Goal: Task Accomplishment & Management: Manage account settings

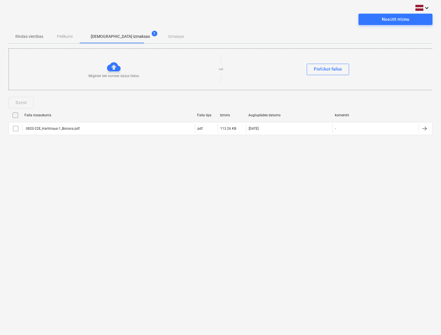
click at [350, 40] on div "Rindas vienības Pielikumi Apstiprinātas izmaksas 1 Izmaiņas" at bounding box center [221, 37] width 424 height 14
click at [326, 35] on div "Rindas vienības Pielikumi Apstiprinātas izmaksas 1 Izmaiņas" at bounding box center [221, 37] width 424 height 14
click at [16, 115] on input "checkbox" at bounding box center [15, 115] width 9 height 9
click at [25, 100] on div "Dzēst" at bounding box center [21, 102] width 11 height 7
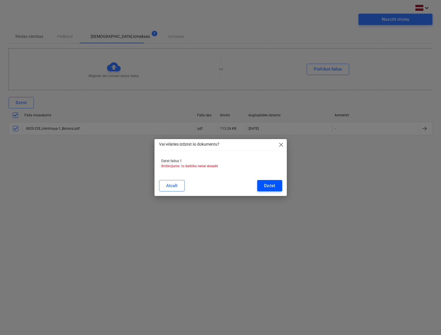
click at [270, 184] on div "Dzēst" at bounding box center [269, 185] width 11 height 7
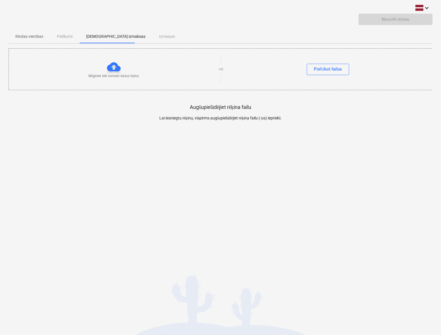
click at [360, 265] on div "keyboard_arrow_down Nosūtīt rēķinu Rindas vienības Pielikumi Apstiprinātas izma…" at bounding box center [220, 167] width 441 height 335
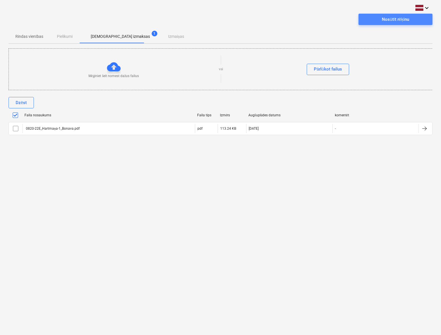
click at [407, 18] on div "Nosūtīt rēķinu" at bounding box center [395, 19] width 27 height 7
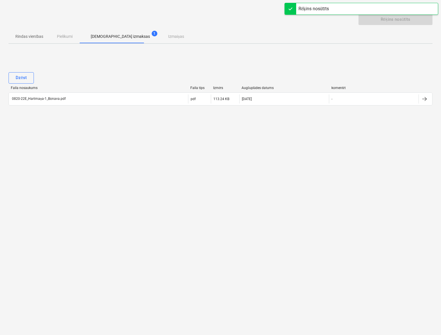
click at [103, 34] on p "[DEMOGRAPHIC_DATA] izmaksas" at bounding box center [120, 37] width 59 height 6
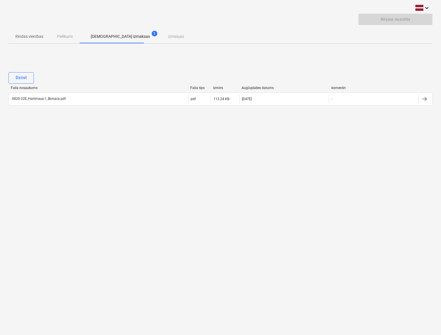
click at [105, 35] on p "[DEMOGRAPHIC_DATA] izmaksas" at bounding box center [120, 37] width 59 height 6
click at [97, 36] on p "[DEMOGRAPHIC_DATA] izmaksas" at bounding box center [120, 37] width 59 height 6
click at [128, 36] on p "[DEMOGRAPHIC_DATA] izmaksas" at bounding box center [120, 37] width 59 height 6
